Goal: Find specific page/section: Find specific page/section

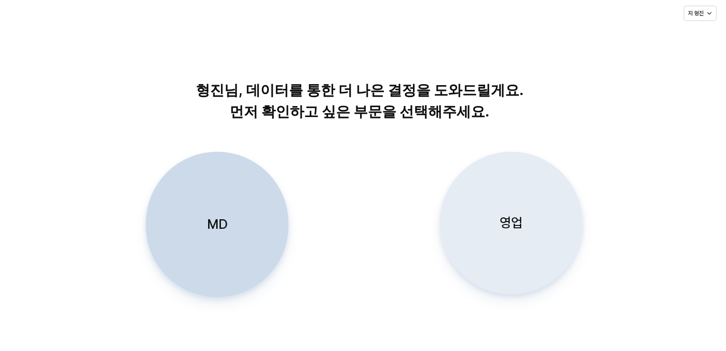
click at [511, 233] on div "영업" at bounding box center [511, 223] width 134 height 142
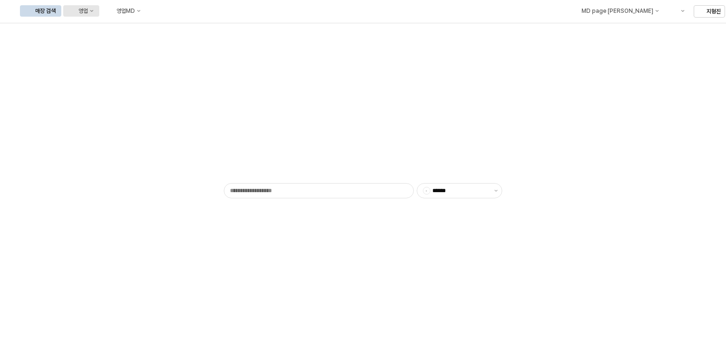
click at [99, 14] on button "영업" at bounding box center [81, 10] width 36 height 11
click at [181, 47] on div "매장상세 현황" at bounding box center [187, 45] width 50 height 8
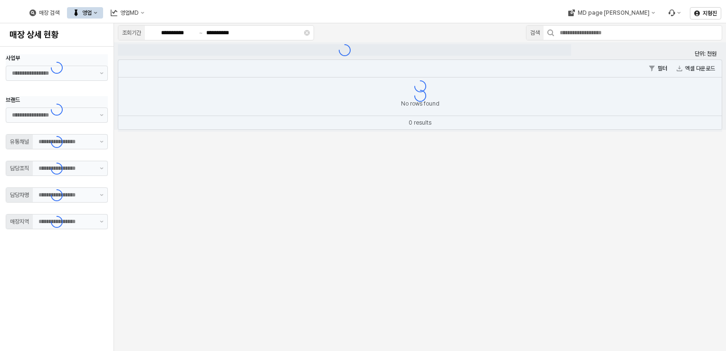
type input "**"
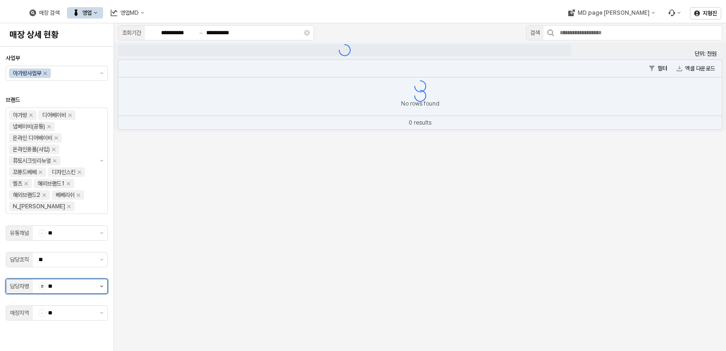
click at [101, 288] on button "제안 사항 표시" at bounding box center [101, 286] width 11 height 14
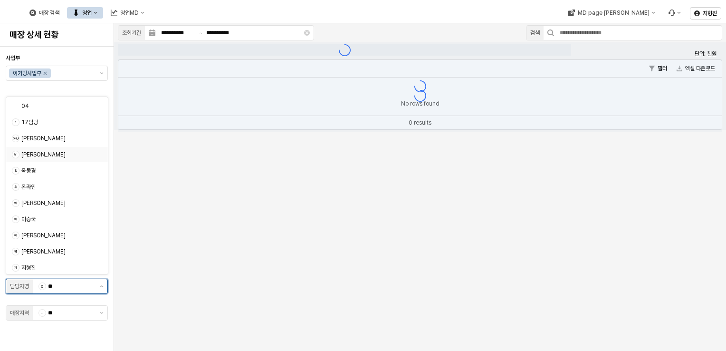
scroll to position [48, 0]
click at [43, 251] on div "지형진" at bounding box center [58, 251] width 75 height 8
type input "***"
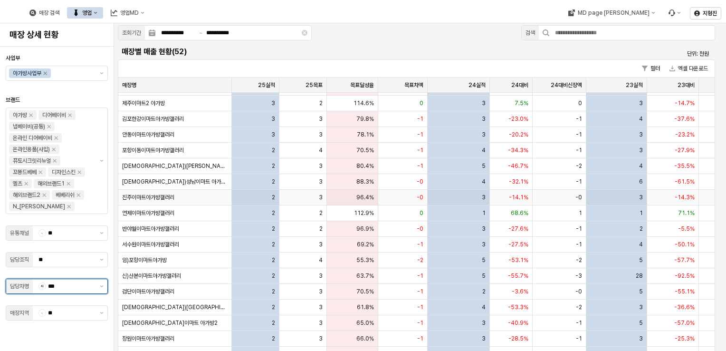
scroll to position [190, 0]
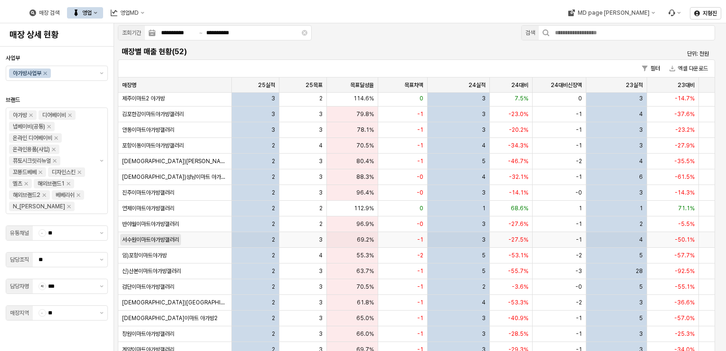
click at [163, 239] on span "서수원이마트아가방갤러리" at bounding box center [150, 240] width 57 height 8
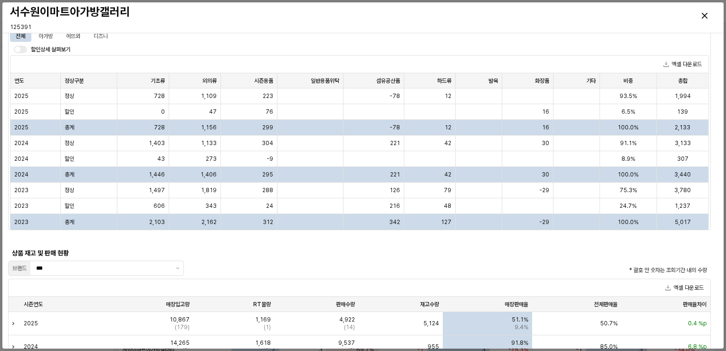
scroll to position [666, 0]
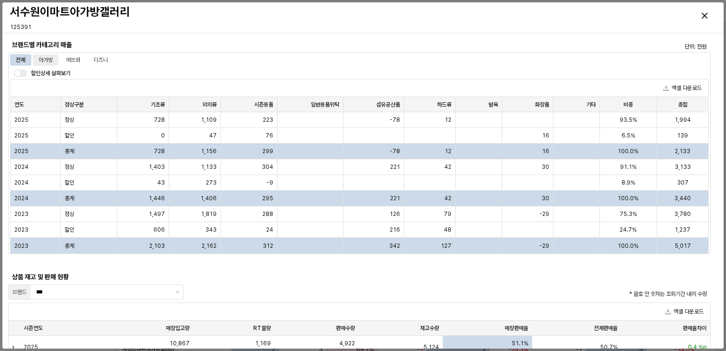
click at [47, 60] on div "아가방" at bounding box center [46, 59] width 14 height 11
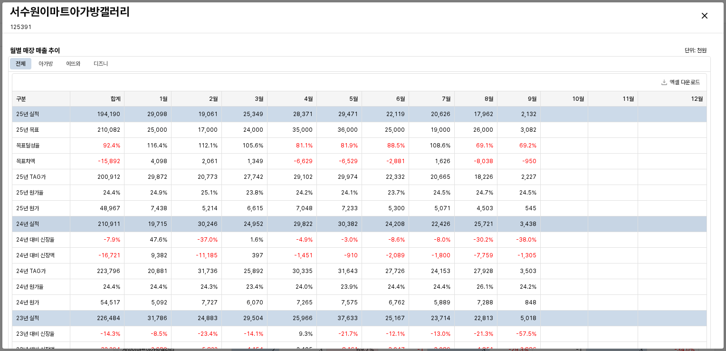
scroll to position [0, 0]
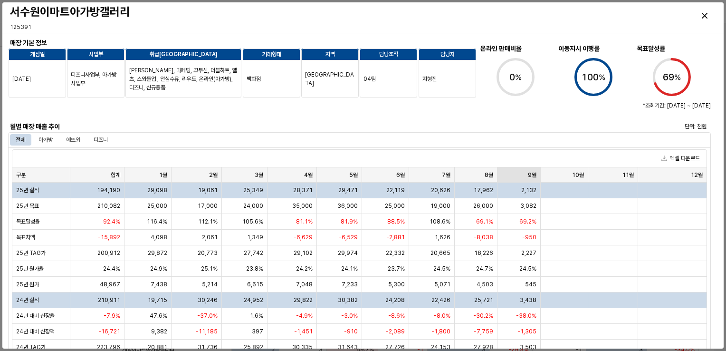
click at [528, 173] on div "9월 9월" at bounding box center [519, 174] width 43 height 15
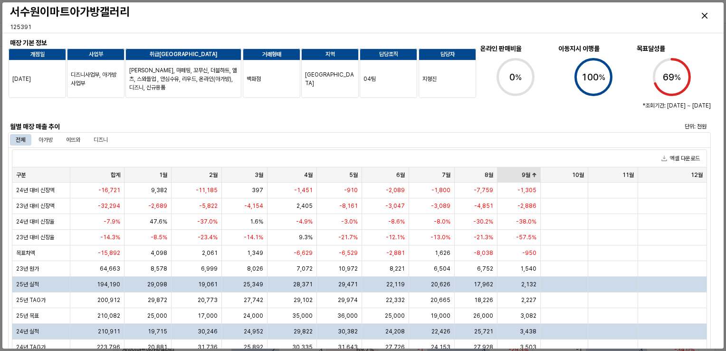
click at [531, 172] on div "9월 9월" at bounding box center [519, 174] width 43 height 15
